Goal: Find specific page/section: Find specific page/section

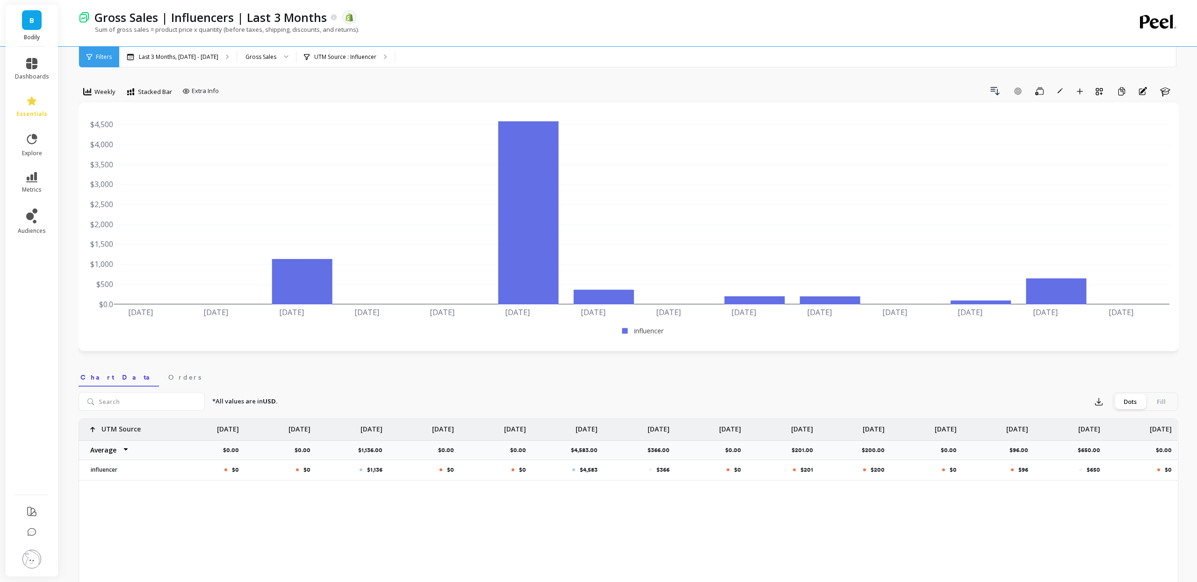
click at [653, 82] on div "option Weekly, selected. Weekly Stacked Bar Extra Info Drill Down Add Goal Save…" at bounding box center [629, 536] width 1100 height 999
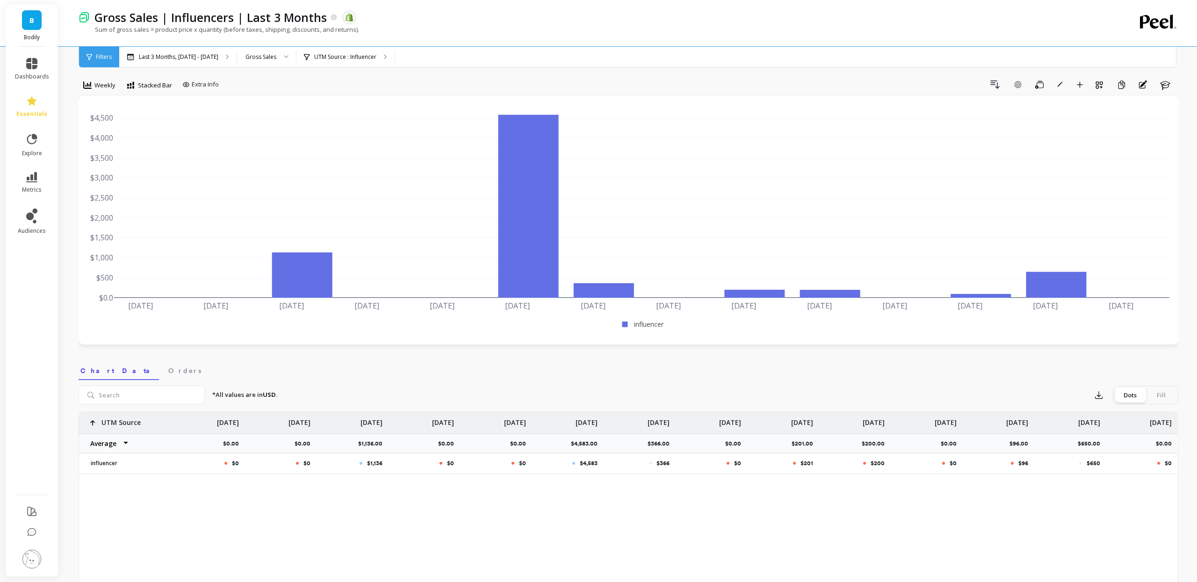
click at [790, 80] on div "Drill Down Add Goal Save Rename Add to Dashboard Create a Copy Annotations Learn" at bounding box center [701, 84] width 956 height 15
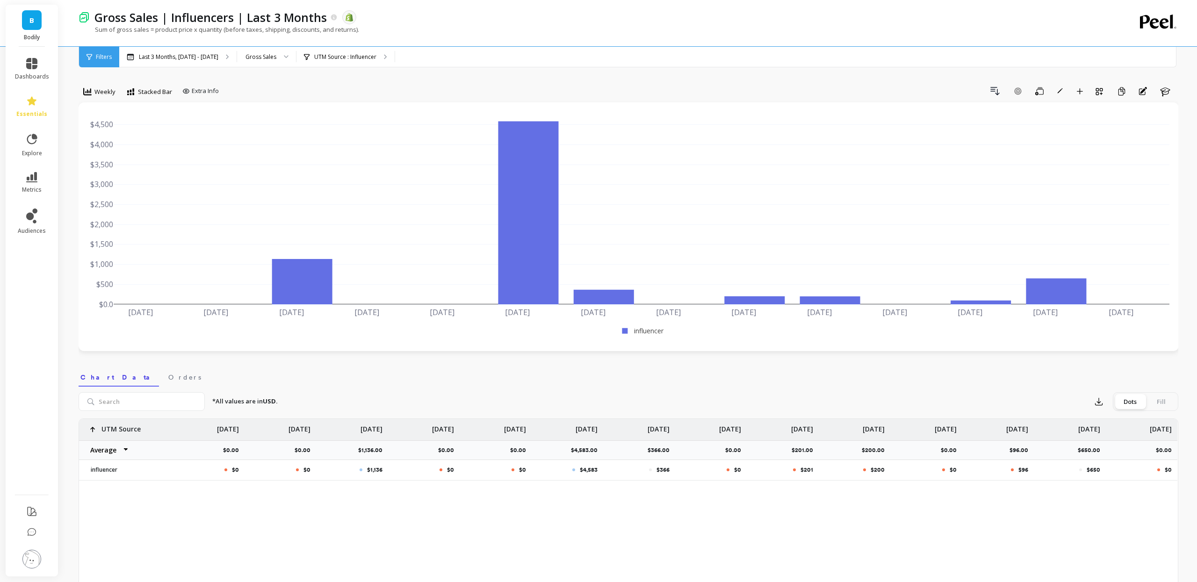
click at [785, 81] on div "option Weekly, selected. Weekly Stacked Bar Extra Info Drill Down Add Goal Save…" at bounding box center [629, 536] width 1100 height 999
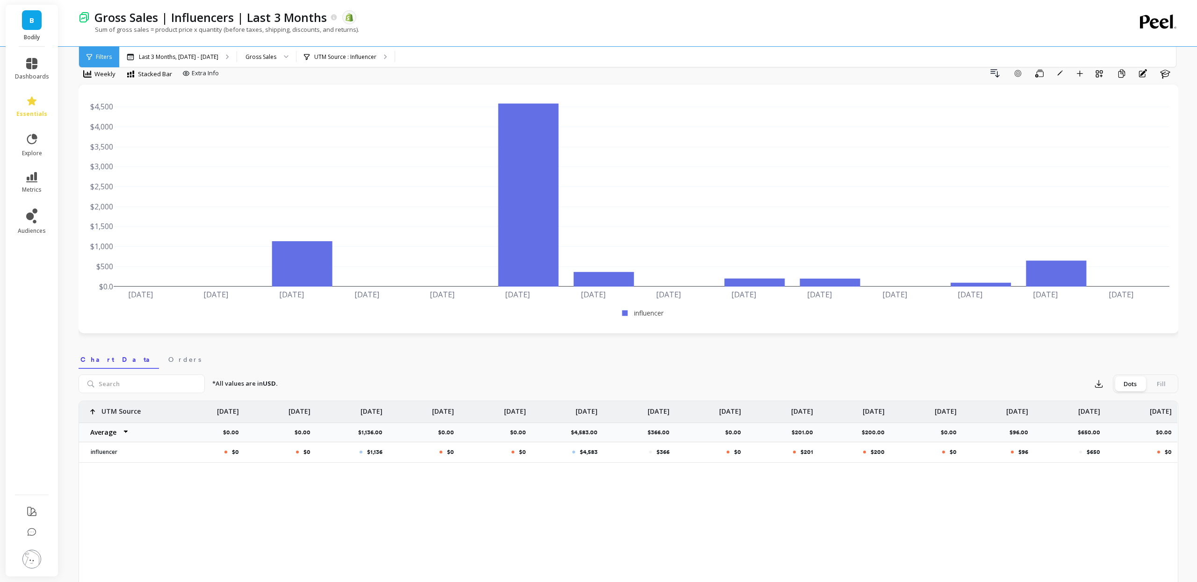
scroll to position [21, 0]
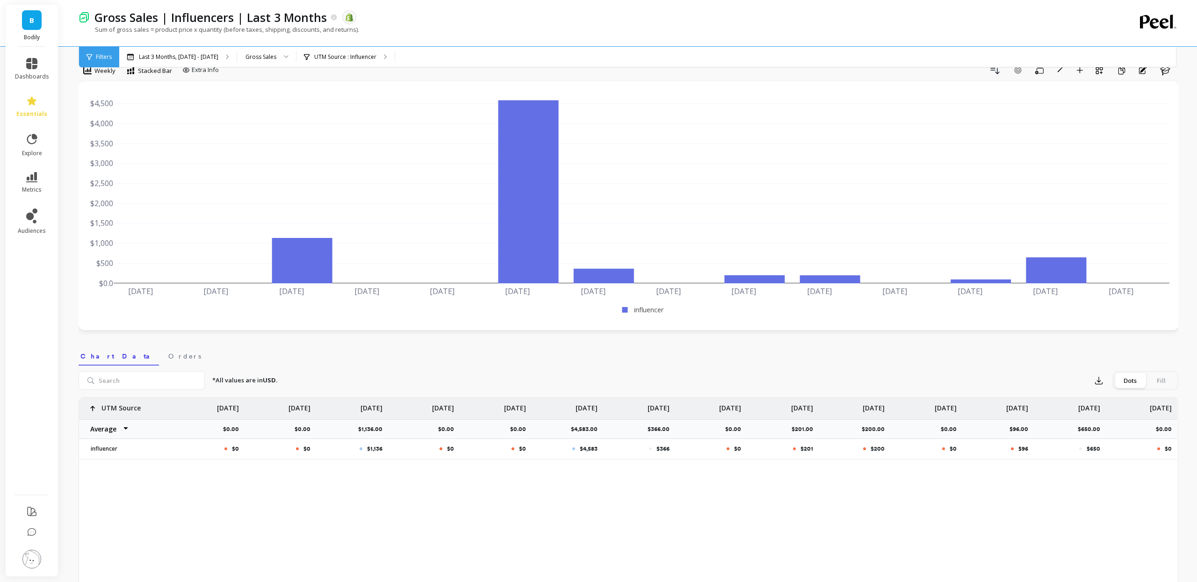
click at [735, 11] on div "Gross Sales | Influencers | Last 3 Months The data you are viewing comes from: …" at bounding box center [596, 17] width 1012 height 16
click at [24, 66] on link "dashboards" at bounding box center [32, 69] width 34 height 22
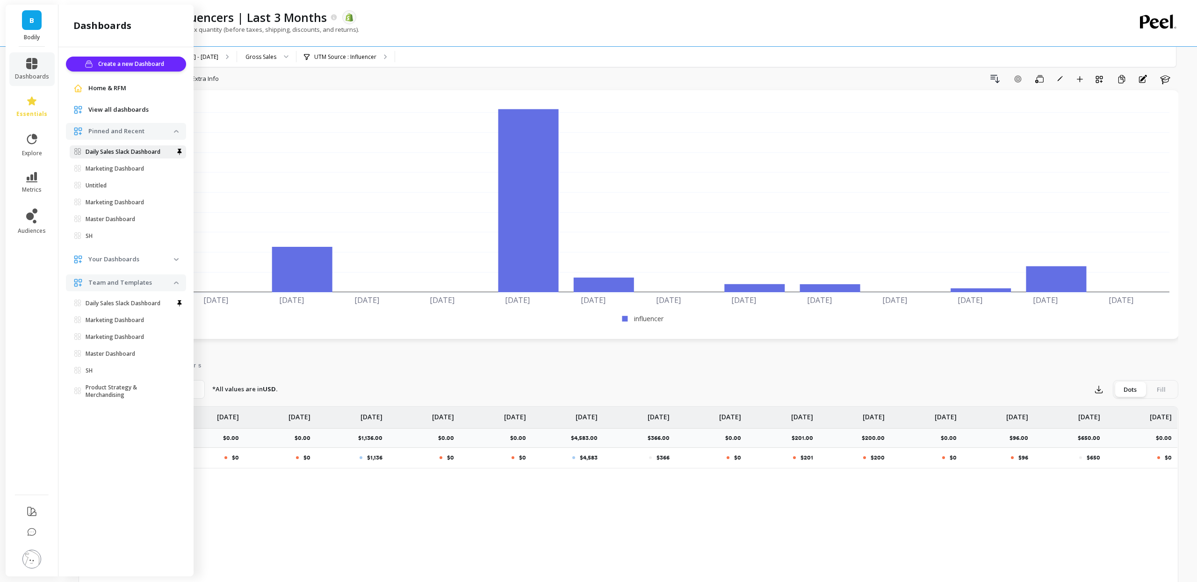
click at [109, 152] on p "Daily Sales Slack Dashboard" at bounding box center [123, 151] width 75 height 7
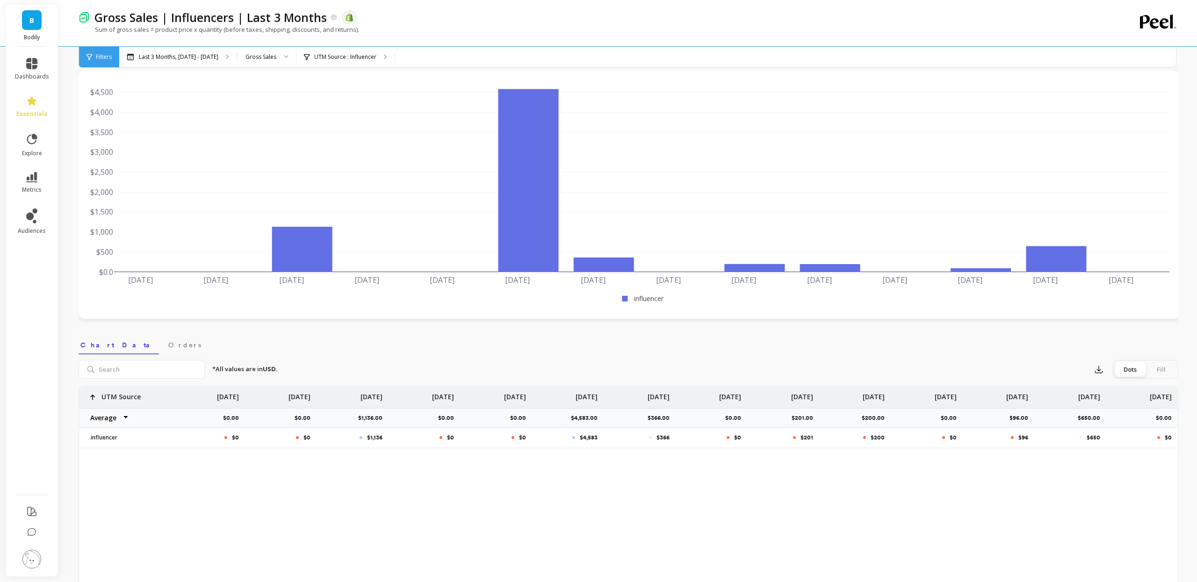
scroll to position [31, 0]
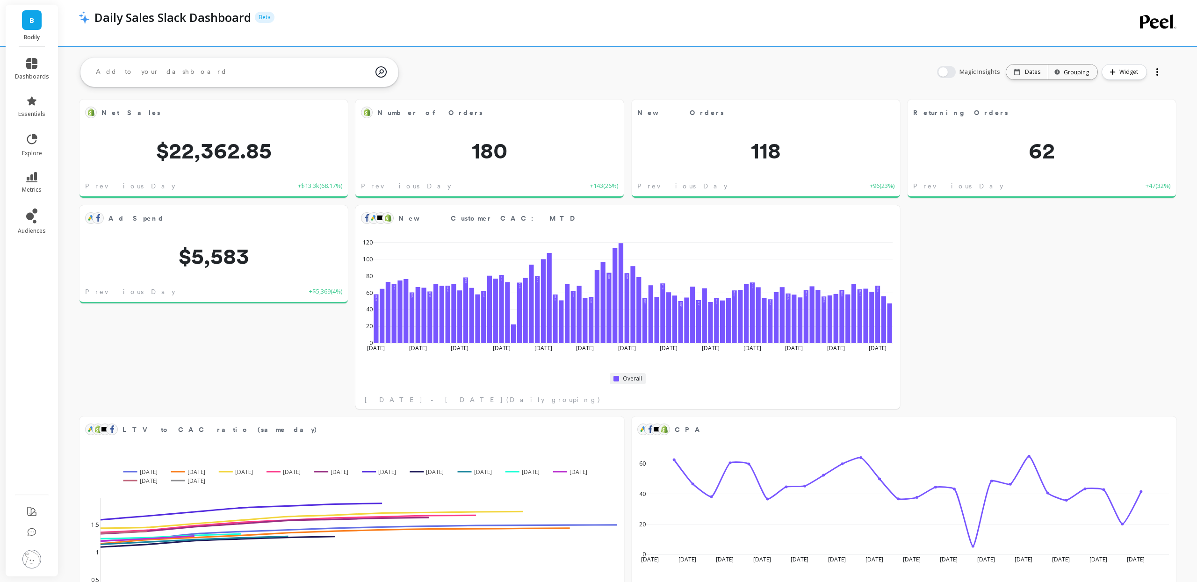
scroll to position [2, 0]
